Goal: Obtain resource: Obtain resource

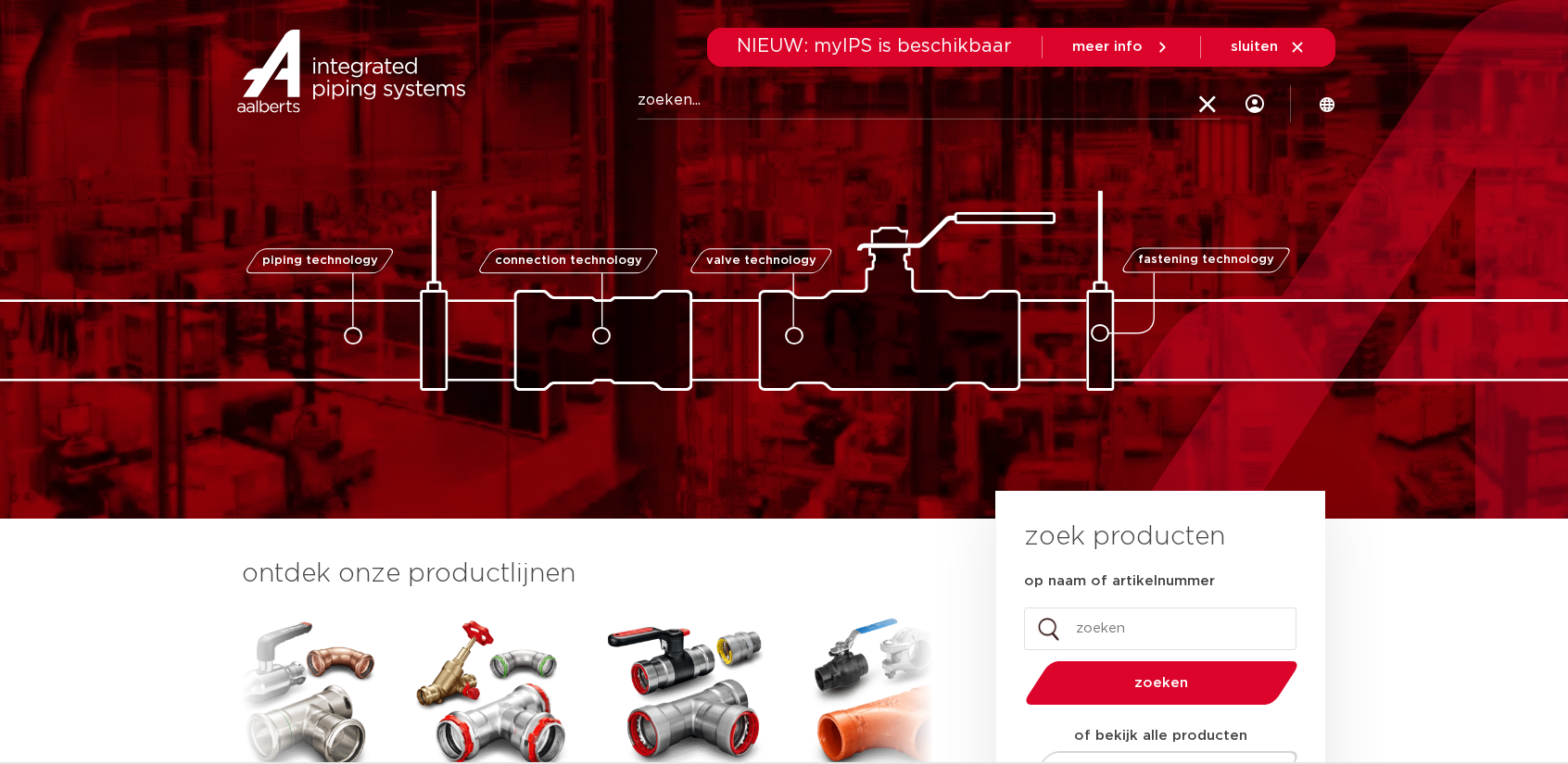
click at [1086, 634] on input "op naam of artikelnummer" at bounding box center [1161, 629] width 273 height 42
paste input "0201195"
type input "0201195"
click at [1018, 659] on button "zoeken" at bounding box center [1162, 683] width 288 height 47
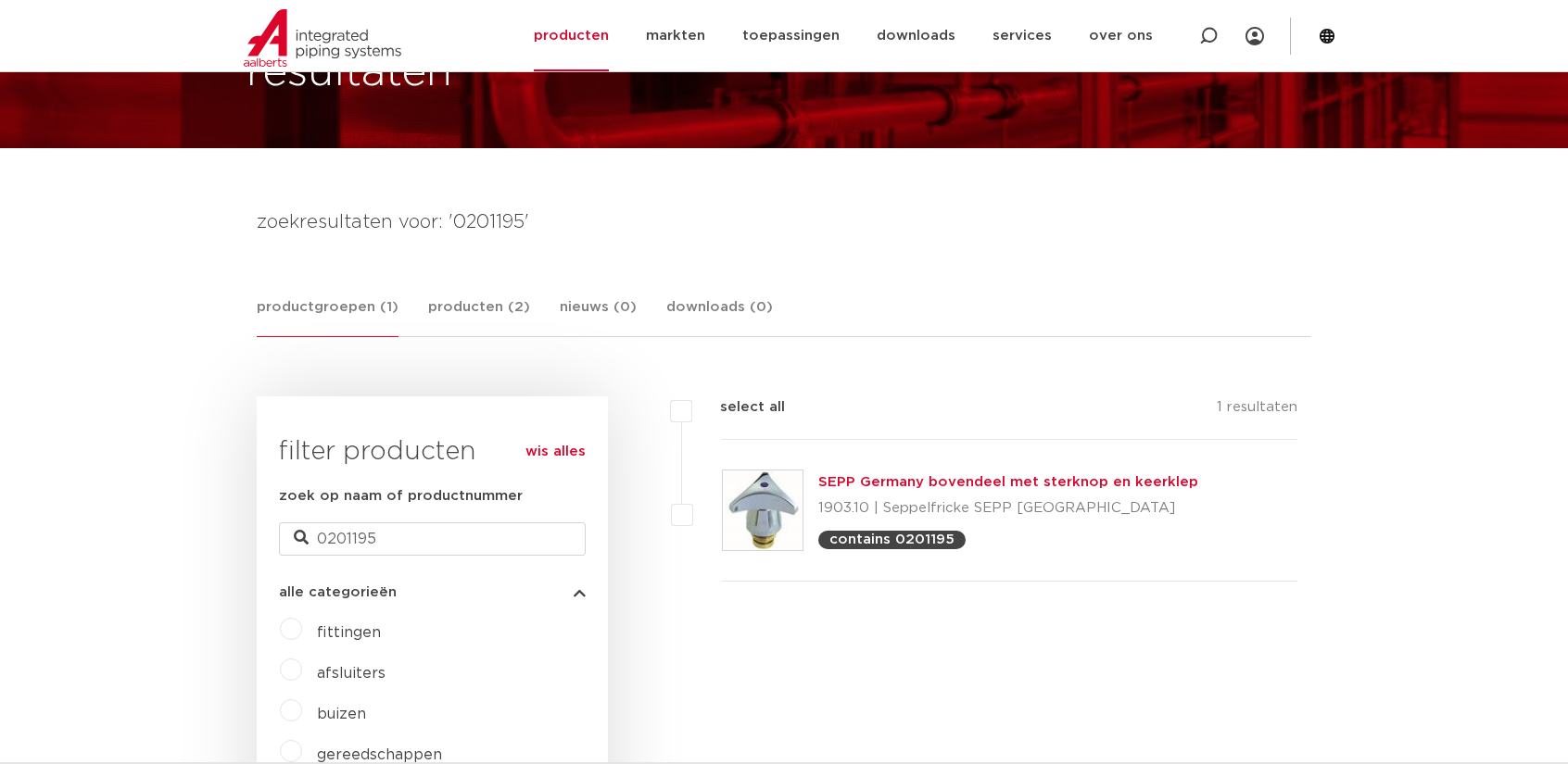
scroll to position [133, 0]
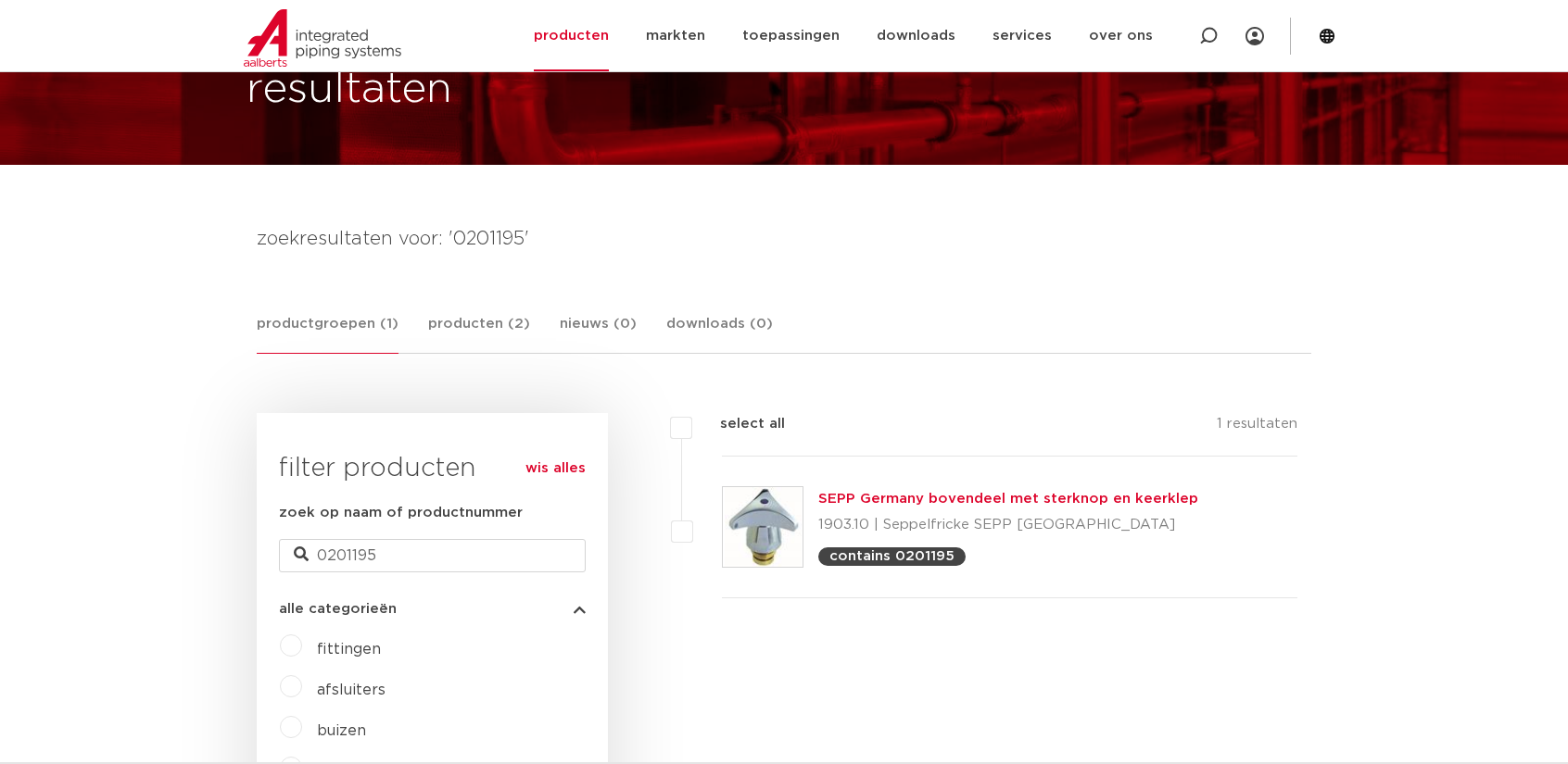
click at [958, 497] on link "SEPP Germany bovendeel met sterknop en keerklep" at bounding box center [1008, 499] width 380 height 14
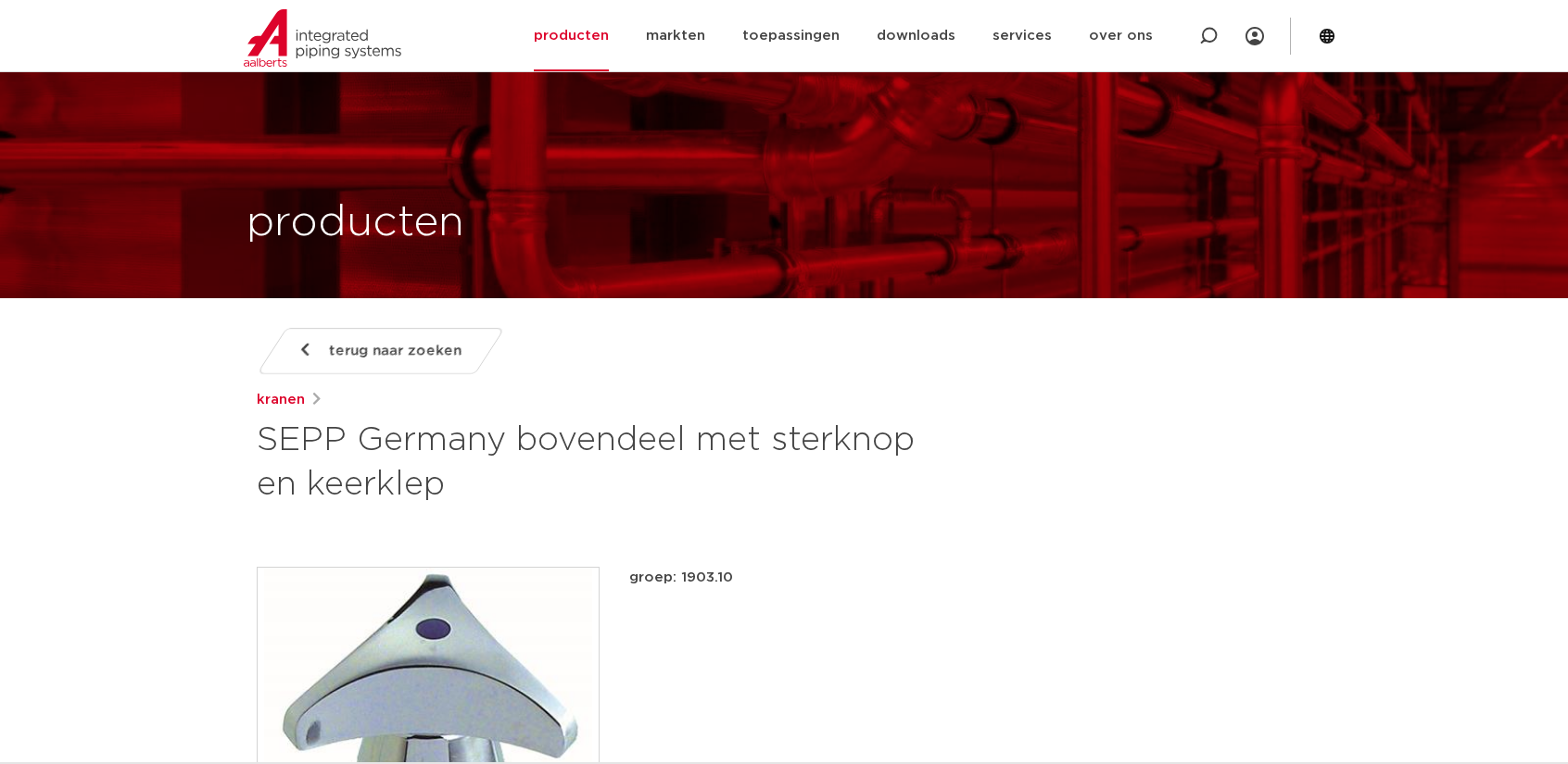
scroll to position [371, 0]
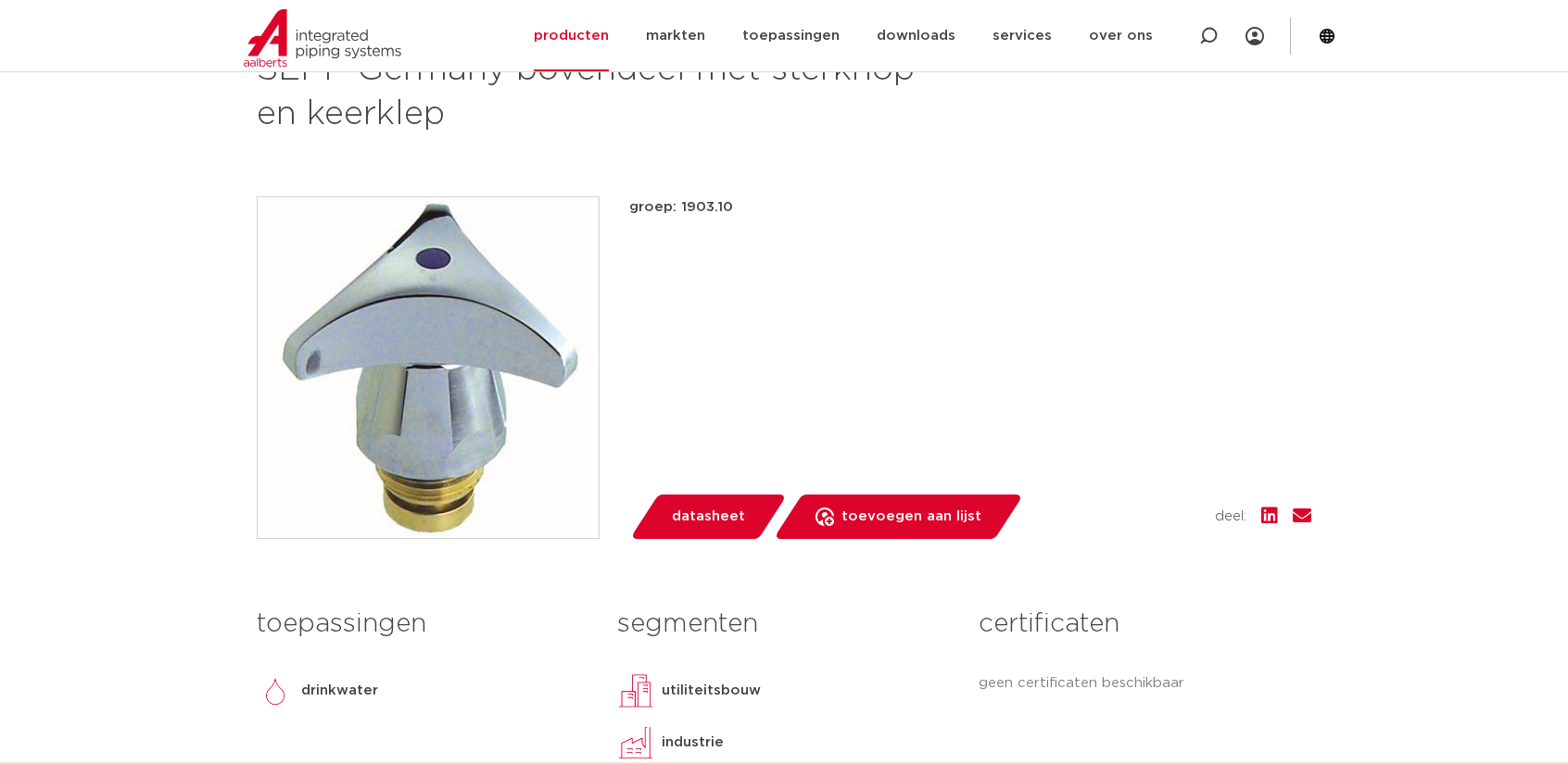
click at [694, 516] on span "datasheet" at bounding box center [709, 517] width 73 height 30
